Goal: Transaction & Acquisition: Download file/media

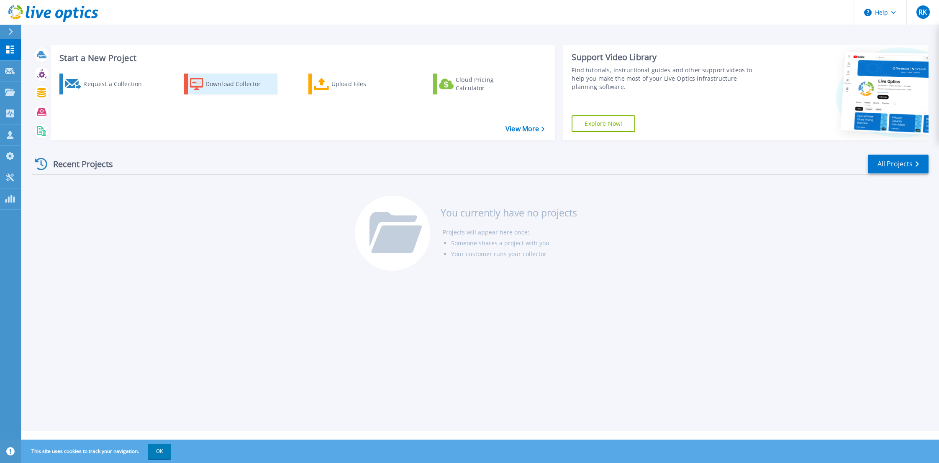
click at [221, 84] on div "Download Collector" at bounding box center [238, 84] width 67 height 17
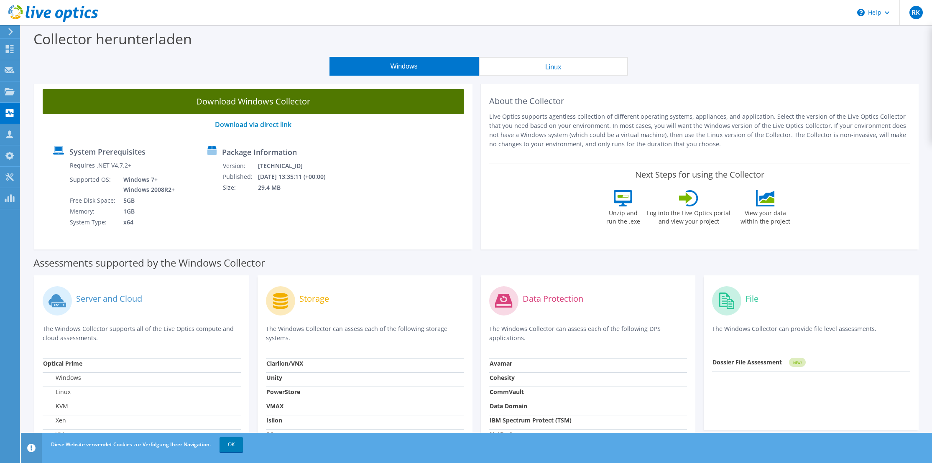
click at [223, 99] on link "Download Windows Collector" at bounding box center [254, 101] width 422 height 25
